Goal: Navigation & Orientation: Go to known website

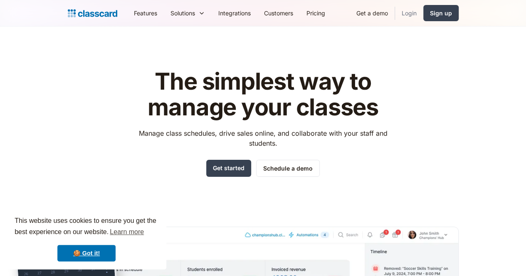
click at [423, 13] on link "Login" at bounding box center [409, 13] width 28 height 19
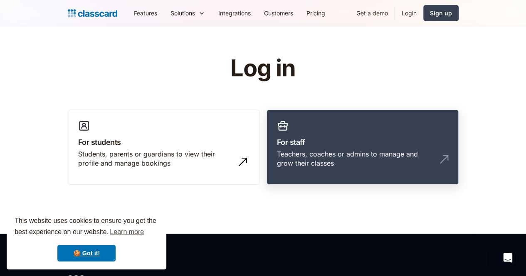
click at [367, 127] on link "For staff Teachers, coaches or admins to manage and grow their classes" at bounding box center [362, 148] width 192 height 76
